Goal: Complete application form

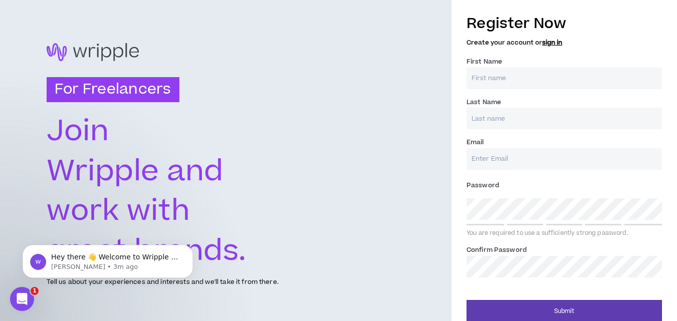
click at [535, 78] on input "First Name *" at bounding box center [564, 79] width 195 height 22
click at [487, 78] on input "First Name *" at bounding box center [564, 79] width 195 height 22
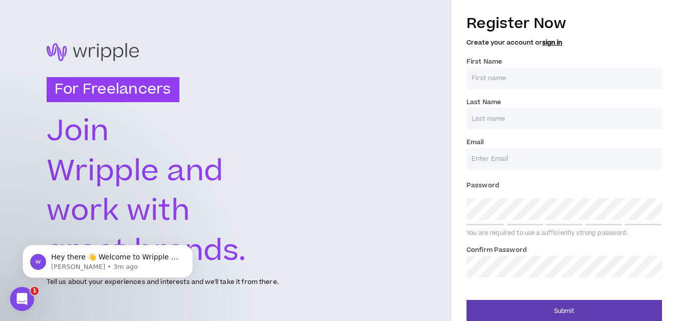
click at [475, 77] on input "First Name *" at bounding box center [564, 79] width 195 height 22
type input "uzoma"
click at [480, 120] on input "Last Name *" at bounding box center [564, 119] width 195 height 22
type input "kubheka"
click at [480, 157] on input "Email *" at bounding box center [564, 159] width 195 height 22
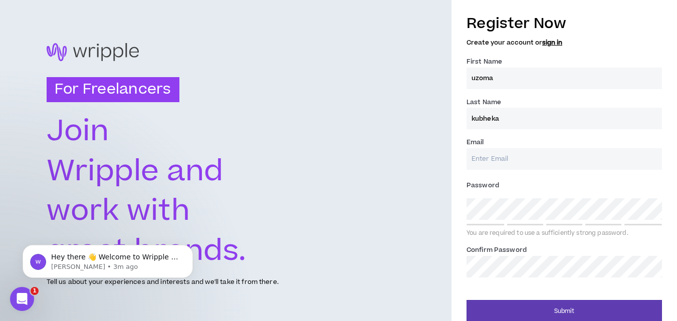
type input "[EMAIL_ADDRESS][DOMAIN_NAME]"
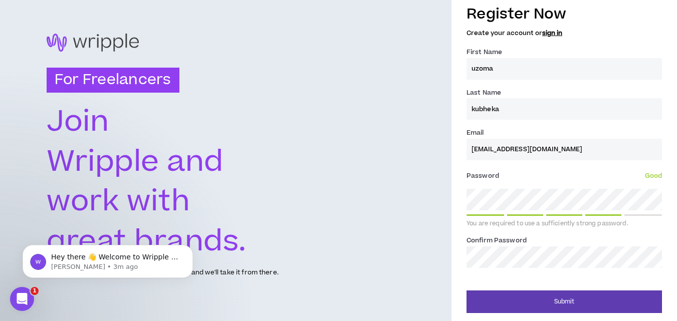
scroll to position [10, 0]
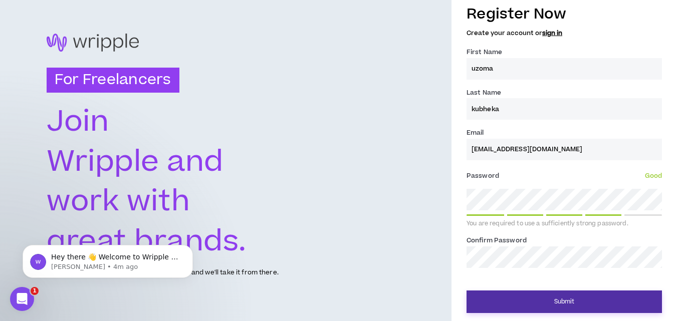
click at [513, 295] on button "Submit" at bounding box center [564, 302] width 195 height 23
